Goal: Browse casually

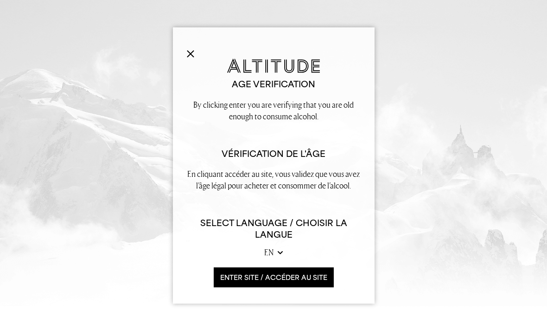
click at [244, 287] on button "ENTER SITE / accéder au site" at bounding box center [274, 277] width 120 height 20
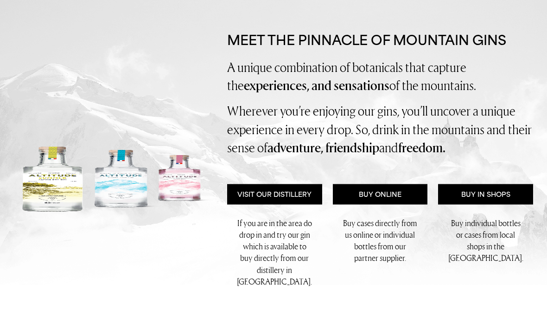
scroll to position [124, 0]
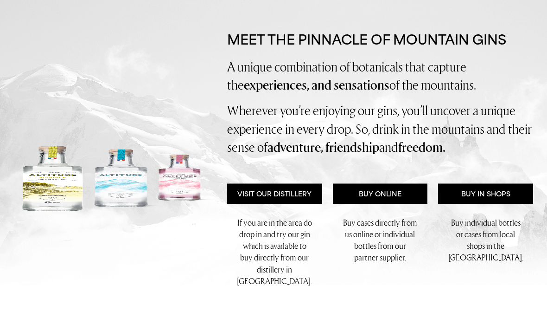
click at [270, 190] on link "Visit Our Distillery" at bounding box center [274, 194] width 95 height 20
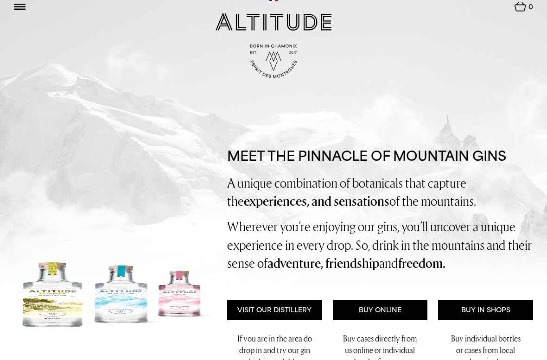
scroll to position [0, 0]
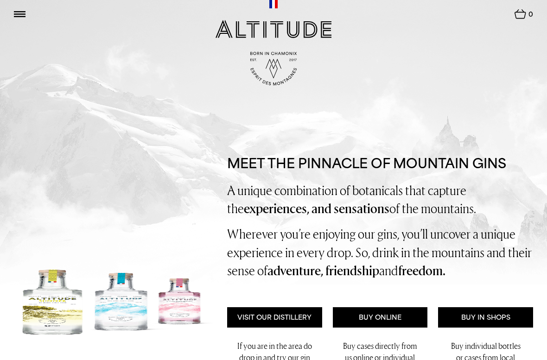
click at [443, 22] on nav "Conservation News en fr Update 0" at bounding box center [437, 15] width 192 height 17
click at [24, 17] on img at bounding box center [20, 14] width 12 height 6
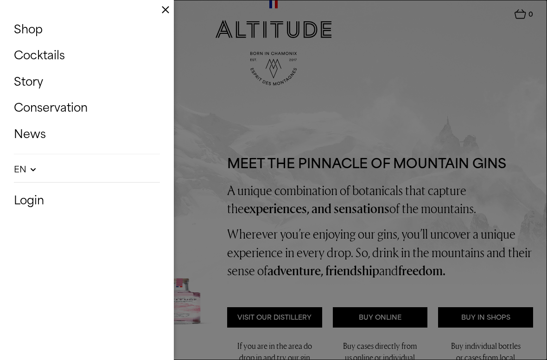
click at [163, 16] on div "Shop Cocktails Story Conservation News en fr Update Login" at bounding box center [87, 180] width 174 height 360
click at [165, 13] on img at bounding box center [165, 9] width 7 height 7
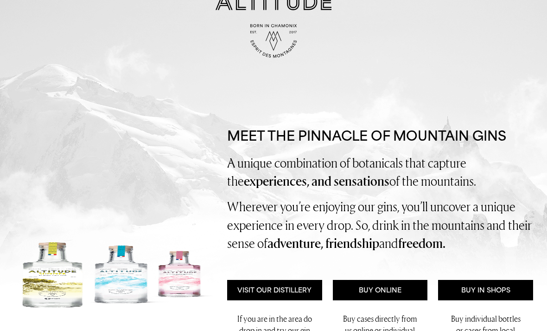
scroll to position [30, 0]
